Goal: Find specific page/section: Find specific page/section

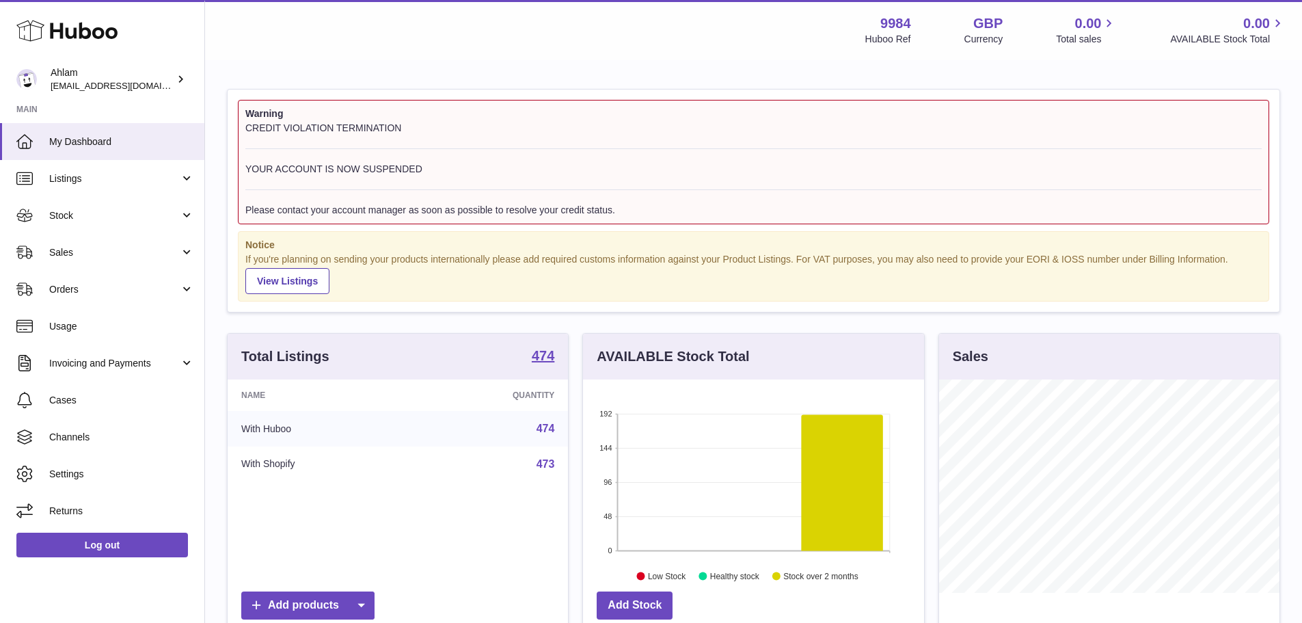
scroll to position [683421, 683293]
click at [81, 327] on span "Usage" at bounding box center [121, 326] width 145 height 13
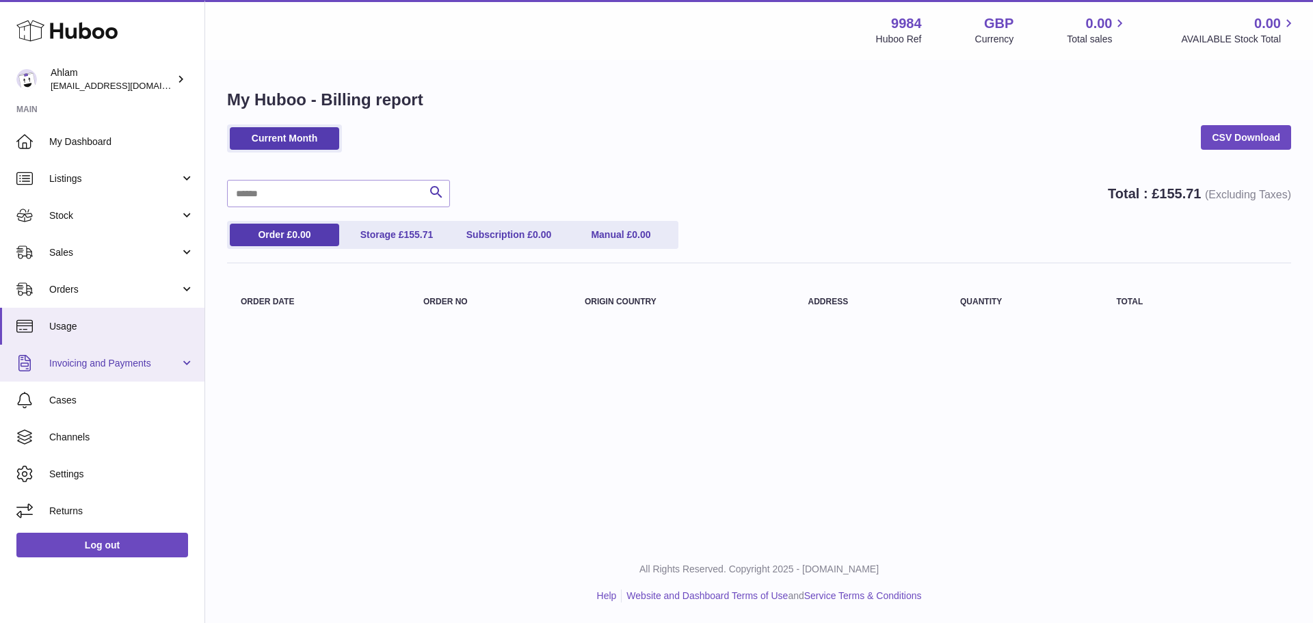
click at [100, 358] on span "Invoicing and Payments" at bounding box center [114, 363] width 131 height 13
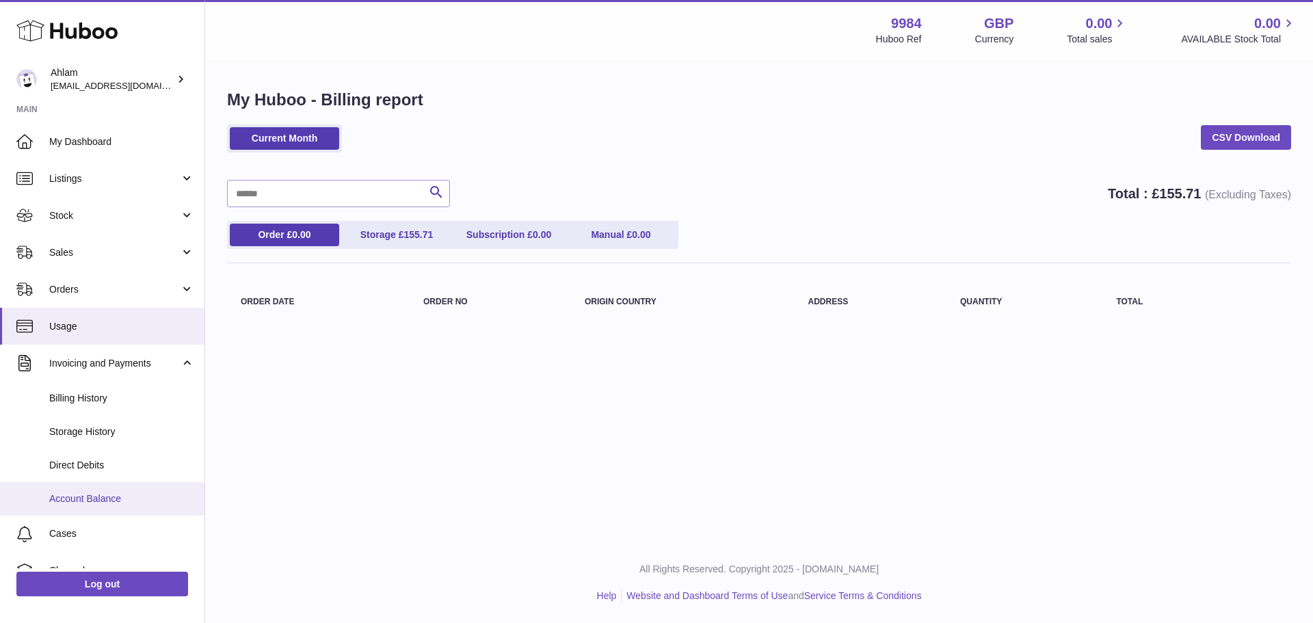
click at [107, 489] on link "Account Balance" at bounding box center [102, 498] width 204 height 33
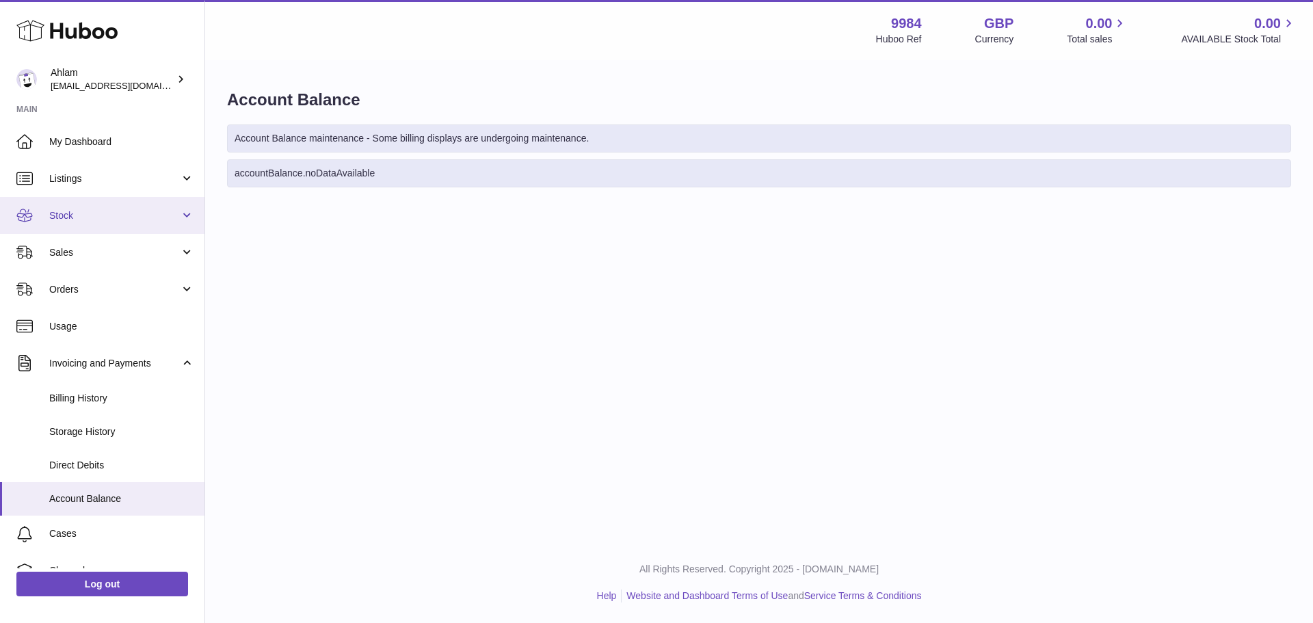
click at [77, 224] on link "Stock" at bounding box center [102, 215] width 204 height 37
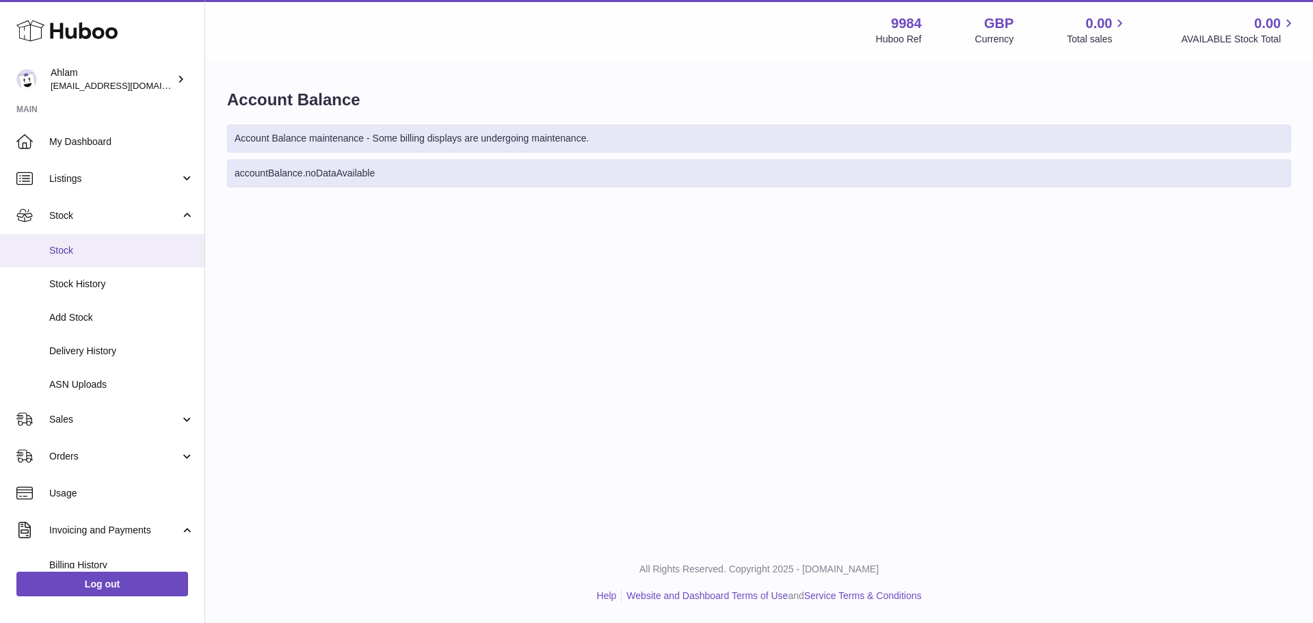
click at [83, 254] on span "Stock" at bounding box center [121, 250] width 145 height 13
